Goal: Task Accomplishment & Management: Manage account settings

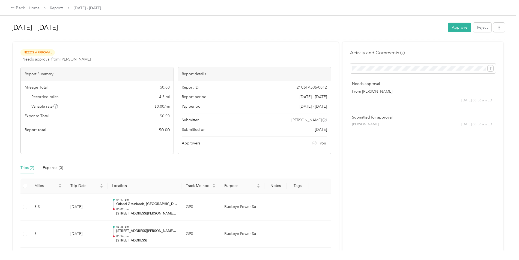
click at [455, 27] on button "Approve" at bounding box center [459, 28] width 23 height 10
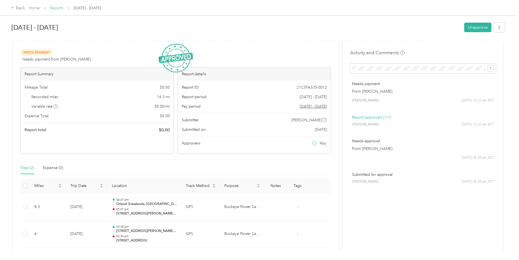
click at [53, 8] on link "Reports" at bounding box center [56, 8] width 13 height 5
